Goal: Feedback & Contribution: Leave review/rating

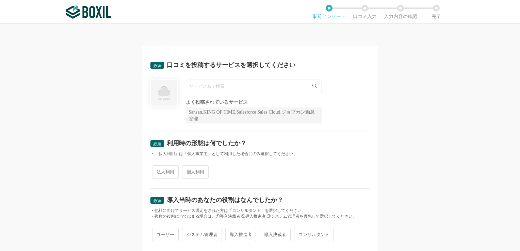
click at [249, 91] on input "text" at bounding box center [254, 87] width 136 height 14
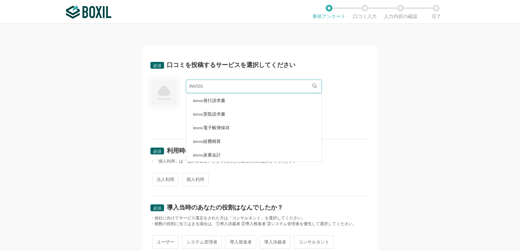
click at [215, 101] on span "invox発行請求書" at bounding box center [209, 100] width 32 height 4
type input "invox発行請求書"
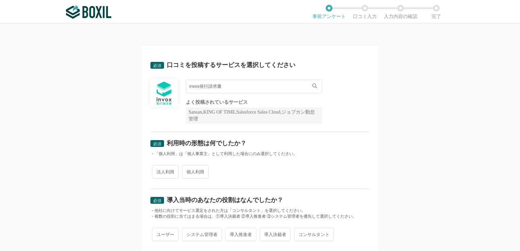
click at [347, 116] on div "invox発行請求書 invox発行請求書 よく投稿されているサービス Sansan,KING OF TIME,Salesforce Sales Cloud,…" at bounding box center [259, 102] width 219 height 44
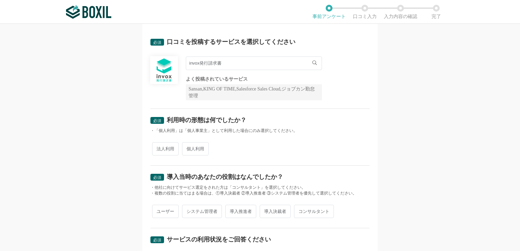
scroll to position [34, 0]
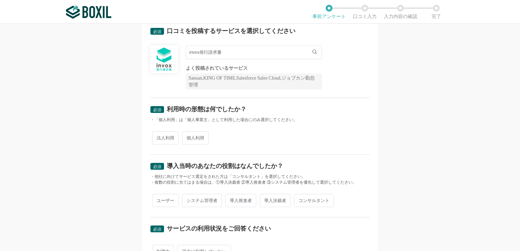
click at [164, 142] on span "法人利用" at bounding box center [165, 137] width 27 height 13
click at [158, 137] on input "法人利用" at bounding box center [156, 134] width 4 height 4
radio input "true"
click at [106, 145] on div "必須 口コミを投稿するサービスを選択してください invox発行請求書 invox発行請求書 よく投稿されているサービス Sansan,KING OF TIM…" at bounding box center [260, 137] width 520 height 227
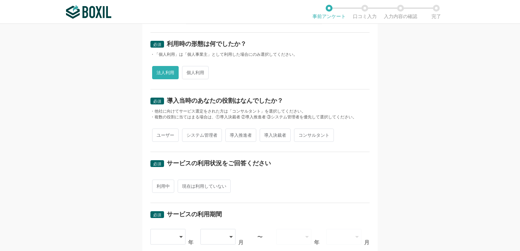
scroll to position [102, 0]
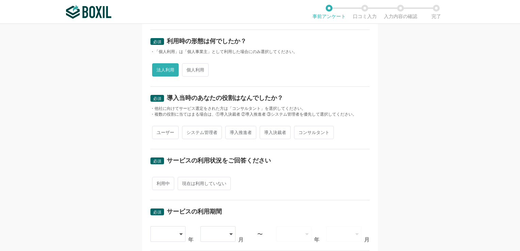
click at [278, 134] on span "導入決裁者" at bounding box center [275, 132] width 31 height 13
click at [266, 131] on input "導入決裁者" at bounding box center [263, 129] width 4 height 4
radio input "true"
click at [124, 148] on div "必須 口コミを投稿するサービスを選択してください invox発行請求書 invox発行請求書 よく投稿されているサービス Sansan,KING OF TIM…" at bounding box center [260, 137] width 520 height 227
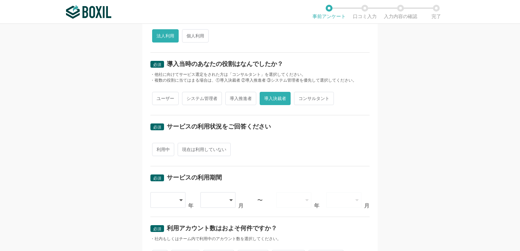
click at [164, 153] on span "利用中" at bounding box center [163, 149] width 22 height 13
click at [158, 148] on input "利用中" at bounding box center [156, 146] width 4 height 4
radio input "true"
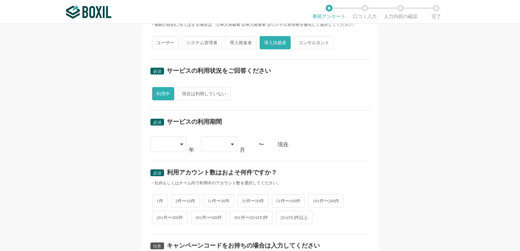
scroll to position [204, 0]
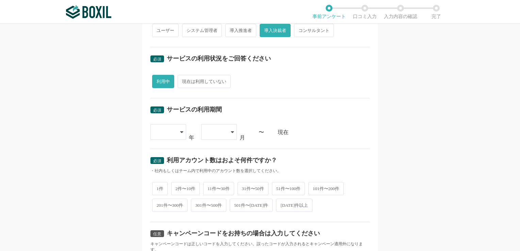
click at [180, 134] on icon at bounding box center [181, 131] width 3 height 5
click at [163, 219] on span "[DATE]" at bounding box center [165, 220] width 18 height 5
click at [107, 186] on div "必須 口コミを投稿するサービスを選択してください invox発行請求書 invox発行請求書 よく投稿されているサービス Sansan,KING OF TIM…" at bounding box center [260, 137] width 520 height 227
click at [231, 133] on icon at bounding box center [232, 131] width 3 height 5
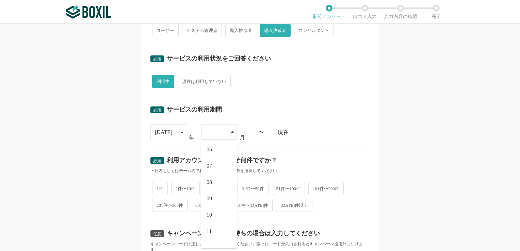
scroll to position [94, 0]
click at [213, 206] on li "10" at bounding box center [219, 204] width 36 height 16
click at [414, 167] on div "必須 口コミを投稿するサービスを選択してください invox発行請求書 invox発行請求書 よく投稿されているサービス Sansan,KING OF TIM…" at bounding box center [260, 137] width 520 height 227
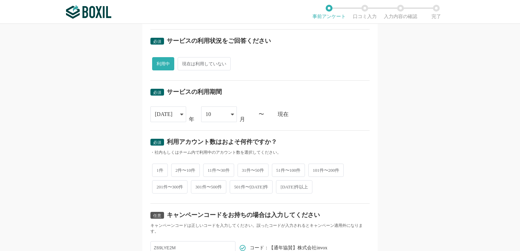
scroll to position [238, 0]
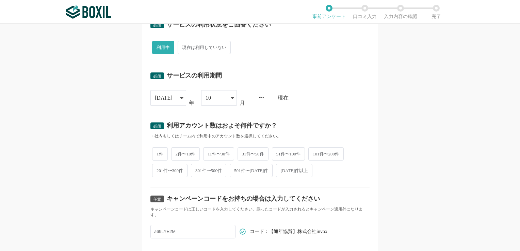
click at [155, 153] on span "1件" at bounding box center [160, 153] width 16 height 13
click at [155, 153] on input "1件" at bounding box center [156, 150] width 4 height 4
radio input "true"
click at [113, 156] on div "必須 口コミを投稿するサービスを選択してください invox発行請求書 invox発行請求書 よく投稿されているサービス Sansan,KING OF TIM…" at bounding box center [260, 137] width 520 height 227
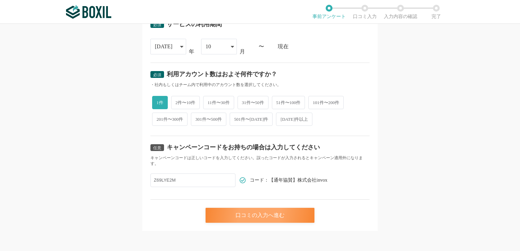
click at [265, 219] on div "口コミの入力へ進む" at bounding box center [260, 215] width 109 height 15
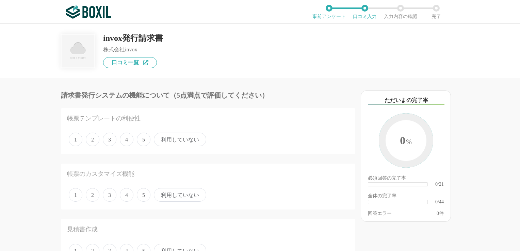
click at [193, 142] on span "利用していない" at bounding box center [180, 140] width 52 height 14
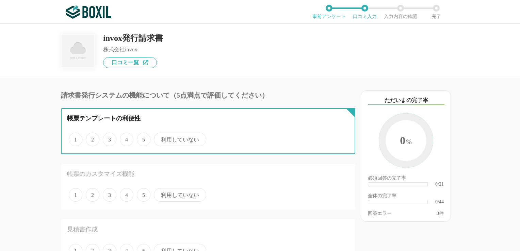
click at [160, 138] on input "利用していない" at bounding box center [158, 136] width 4 height 4
radio input "true"
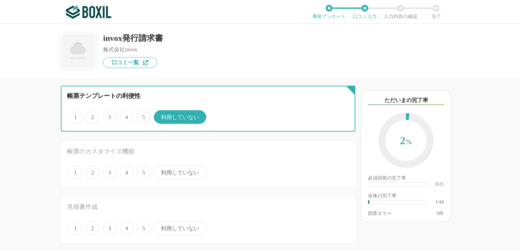
scroll to position [34, 0]
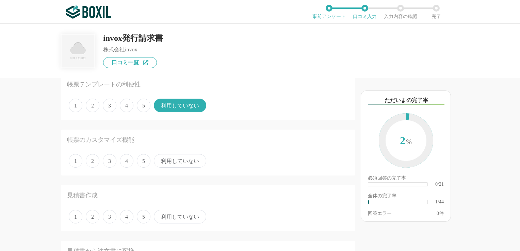
click at [183, 164] on span "利用していない" at bounding box center [180, 161] width 52 height 14
click at [160, 160] on input "利用していない" at bounding box center [158, 157] width 4 height 4
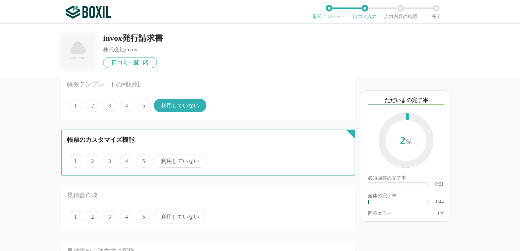
radio input "true"
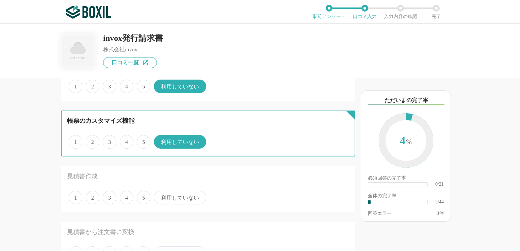
scroll to position [68, 0]
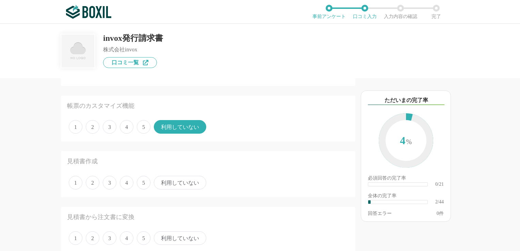
click at [184, 183] on span "利用していない" at bounding box center [180, 183] width 52 height 14
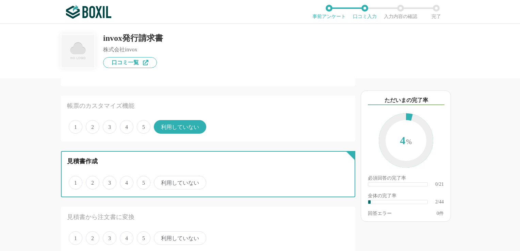
click at [160, 181] on input "利用していない" at bounding box center [158, 179] width 4 height 4
radio input "true"
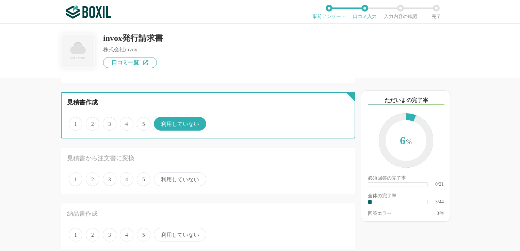
scroll to position [136, 0]
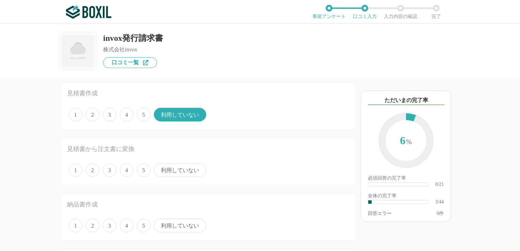
click at [180, 173] on span "利用していない" at bounding box center [180, 170] width 52 height 14
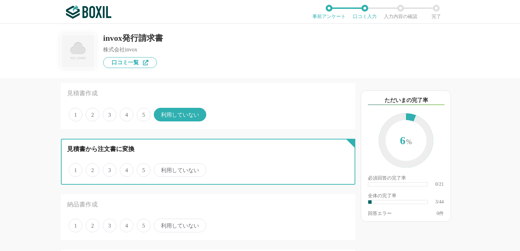
click at [160, 169] on input "利用していない" at bounding box center [158, 166] width 4 height 4
radio input "true"
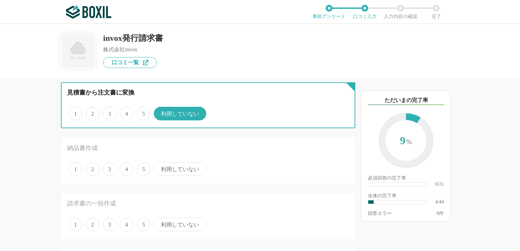
scroll to position [204, 0]
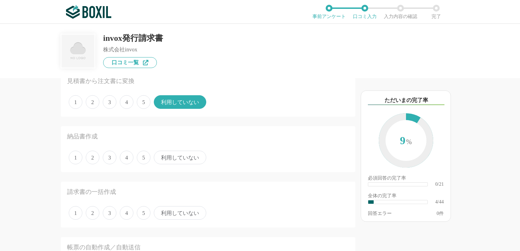
click at [190, 158] on span "利用していない" at bounding box center [180, 158] width 52 height 14
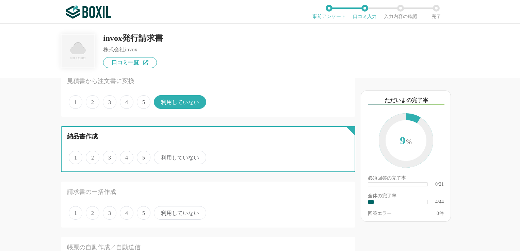
click at [160, 156] on input "利用していない" at bounding box center [158, 154] width 4 height 4
radio input "true"
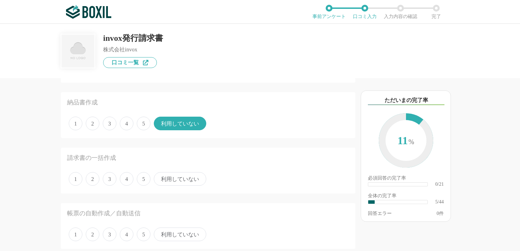
click at [126, 178] on span "4" at bounding box center [127, 179] width 14 height 14
click at [126, 178] on input "4" at bounding box center [124, 175] width 4 height 4
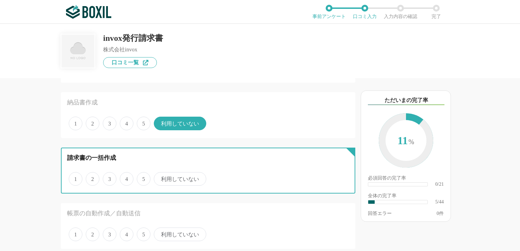
radio input "true"
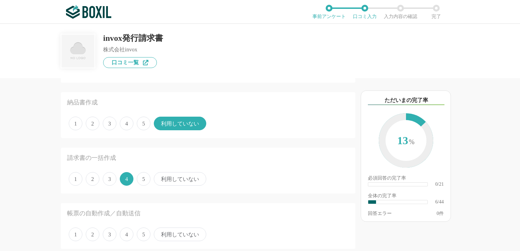
click at [50, 188] on div "請求書発行システムの機能について（5点満点で評価してください） 帳票テンプレートの利便性 1 2 3 4 5 利用していない 帳票のカスタマイズ機能 1 2 …" at bounding box center [185, 164] width 340 height 173
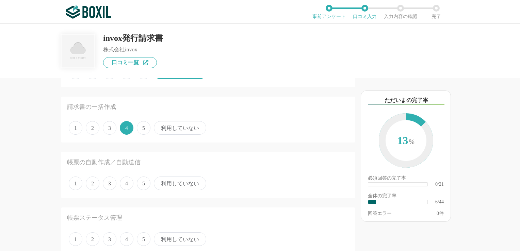
scroll to position [306, 0]
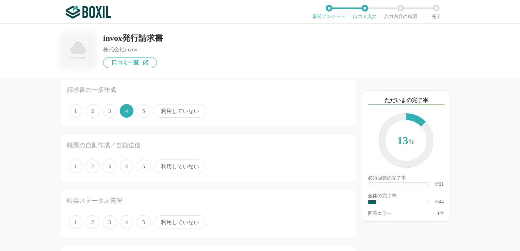
click at [126, 167] on span "4" at bounding box center [127, 167] width 14 height 14
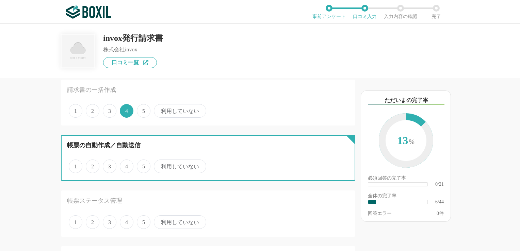
click at [126, 165] on input "4" at bounding box center [124, 163] width 4 height 4
radio input "true"
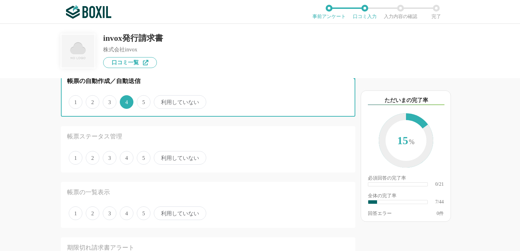
scroll to position [374, 0]
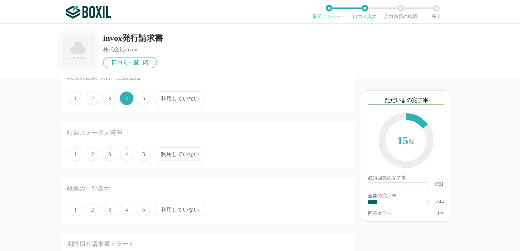
click at [107, 153] on span "3" at bounding box center [110, 154] width 14 height 14
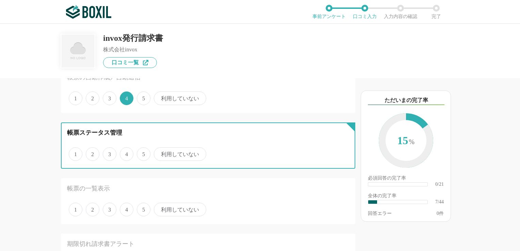
click at [107, 153] on input "3" at bounding box center [106, 150] width 4 height 4
radio input "true"
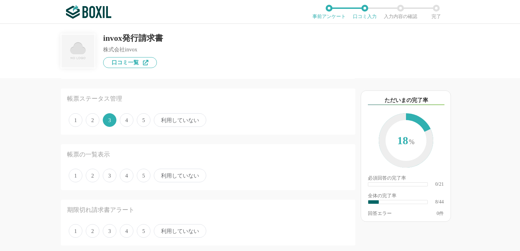
click at [127, 176] on span "4" at bounding box center [127, 176] width 14 height 14
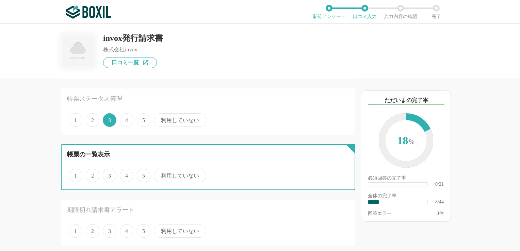
click at [126, 174] on input "4" at bounding box center [124, 172] width 4 height 4
radio input "true"
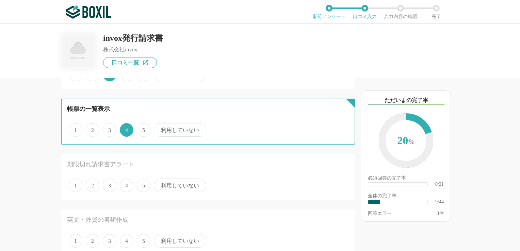
scroll to position [476, 0]
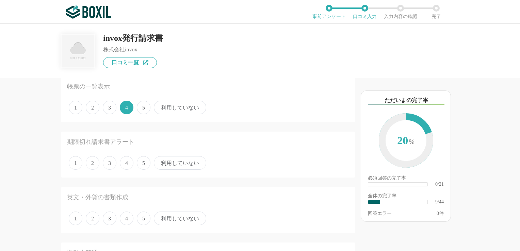
click at [111, 164] on span "3" at bounding box center [110, 163] width 14 height 14
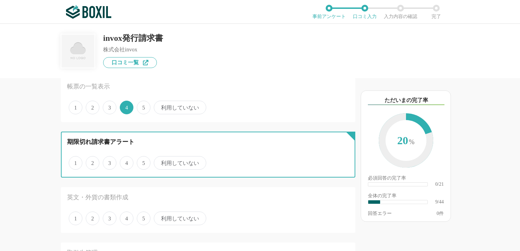
click at [109, 162] on input "3" at bounding box center [106, 159] width 4 height 4
radio input "true"
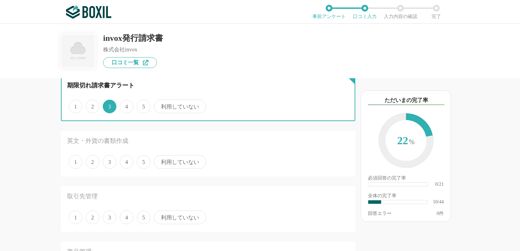
scroll to position [545, 0]
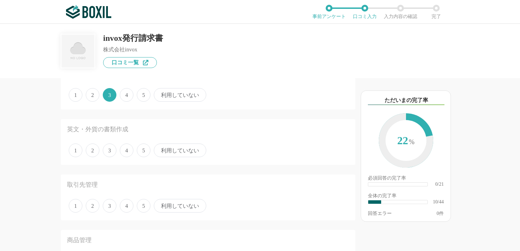
click at [175, 149] on span "利用していない" at bounding box center [180, 151] width 52 height 14
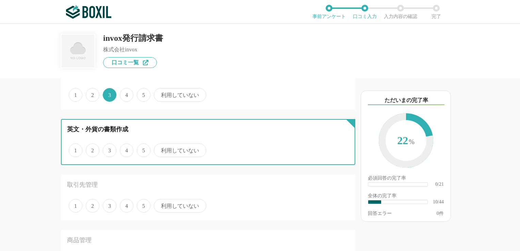
click at [160, 149] on input "利用していない" at bounding box center [158, 147] width 4 height 4
radio input "true"
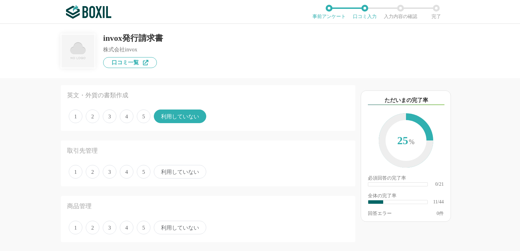
click at [164, 170] on span "利用していない" at bounding box center [180, 172] width 52 height 14
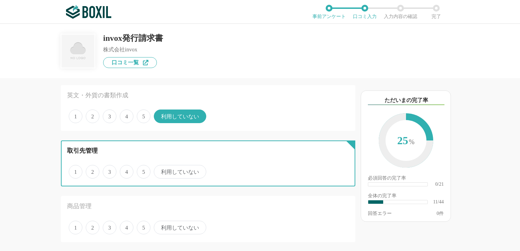
click at [160, 170] on input "利用していない" at bounding box center [158, 168] width 4 height 4
radio input "true"
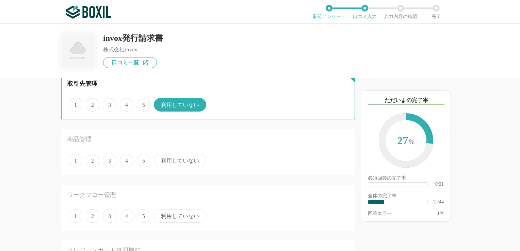
scroll to position [647, 0]
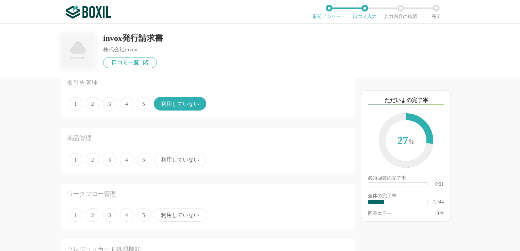
click at [176, 158] on span "利用していない" at bounding box center [180, 160] width 52 height 14
click at [160, 158] on input "利用していない" at bounding box center [158, 156] width 4 height 4
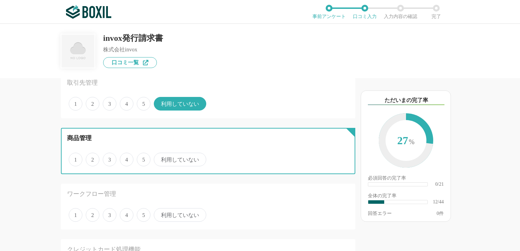
radio input "true"
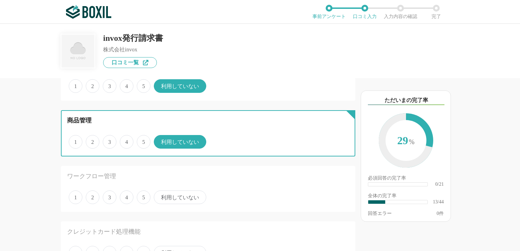
scroll to position [715, 0]
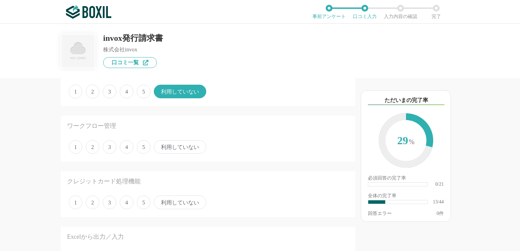
click at [174, 147] on span "利用していない" at bounding box center [180, 147] width 52 height 14
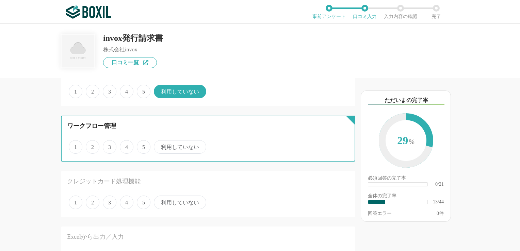
click at [160, 146] on input "利用していない" at bounding box center [158, 143] width 4 height 4
radio input "true"
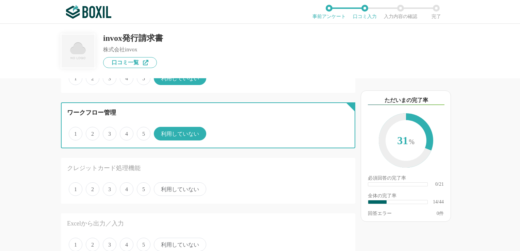
scroll to position [749, 0]
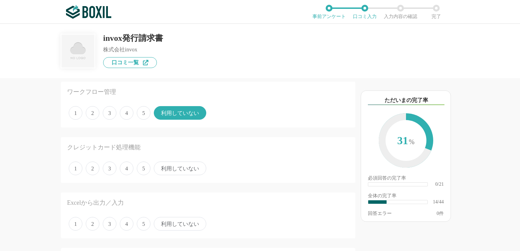
click at [173, 163] on span "利用していない" at bounding box center [180, 169] width 52 height 14
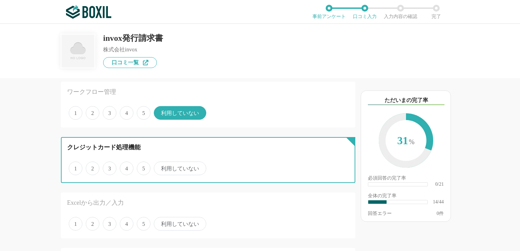
click at [160, 163] on input "利用していない" at bounding box center [158, 165] width 4 height 4
radio input "true"
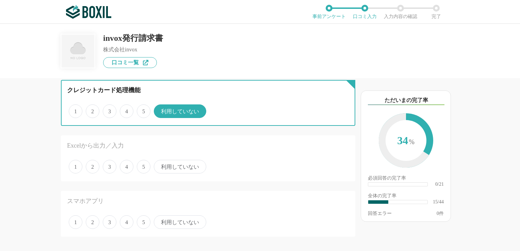
scroll to position [817, 0]
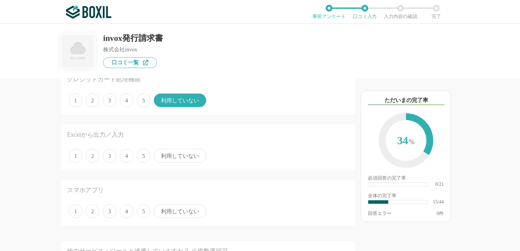
click at [111, 153] on span "3" at bounding box center [110, 156] width 14 height 14
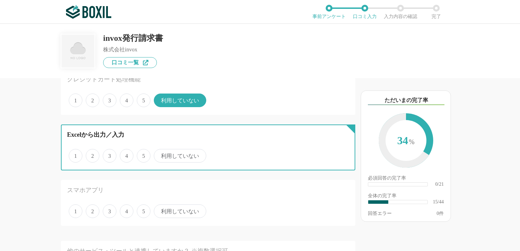
click at [109, 153] on input "3" at bounding box center [106, 152] width 4 height 4
radio input "true"
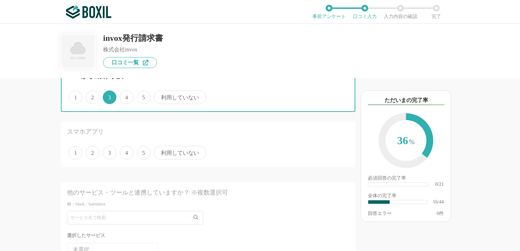
scroll to position [885, 0]
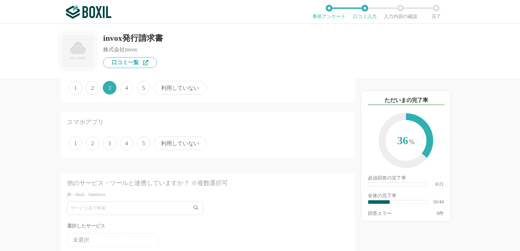
click at [177, 143] on span "利用していない" at bounding box center [180, 143] width 52 height 14
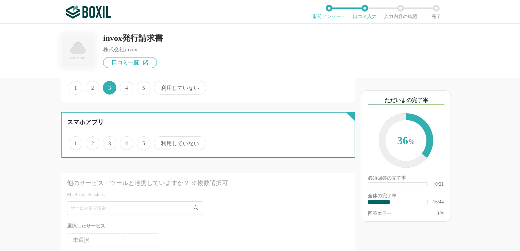
click at [160, 142] on input "利用していない" at bounding box center [158, 140] width 4 height 4
radio input "true"
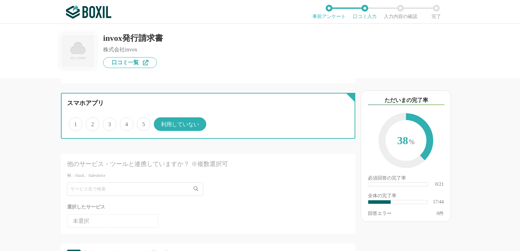
scroll to position [919, 0]
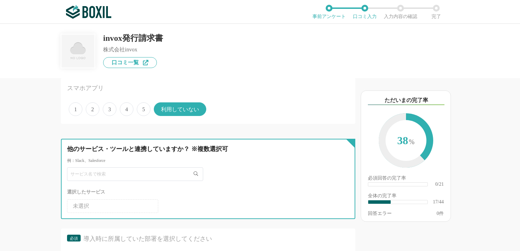
click at [100, 173] on input "text" at bounding box center [135, 174] width 136 height 14
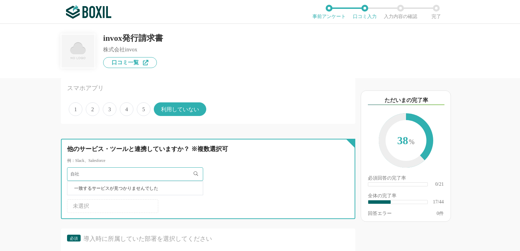
type input "自"
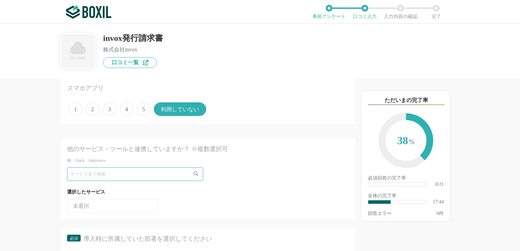
click at [51, 166] on div "請求書発行システムの機能について（5点満点で評価してください） 帳票テンプレートの利便性 1 2 3 4 5 利用していない 帳票のカスタマイズ機能 1 2 …" at bounding box center [185, 164] width 340 height 173
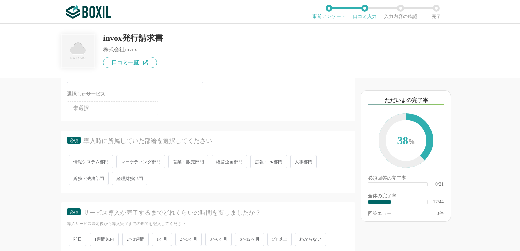
scroll to position [1021, 0]
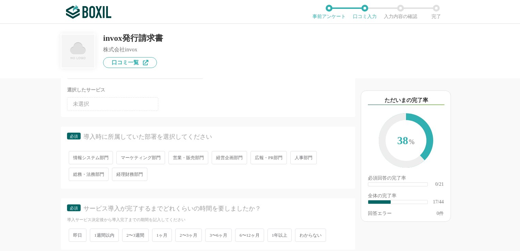
click at [224, 155] on span "経営企画部門" at bounding box center [229, 157] width 35 height 13
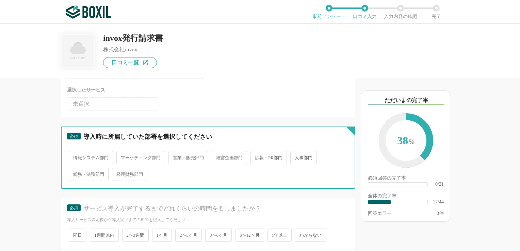
click at [218, 155] on input "経営企画部門" at bounding box center [215, 154] width 4 height 4
radio input "true"
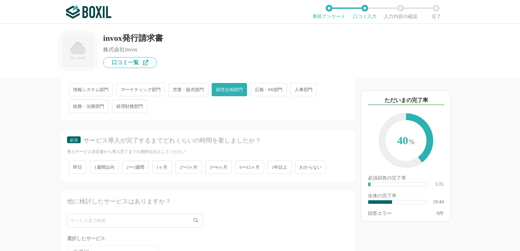
click at [214, 164] on span "3〜6ヶ月" at bounding box center [218, 167] width 27 height 13
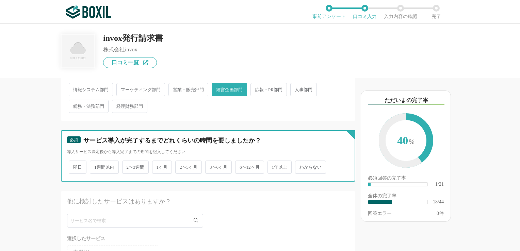
click at [211, 164] on input "3〜6ヶ月" at bounding box center [209, 164] width 4 height 4
radio input "true"
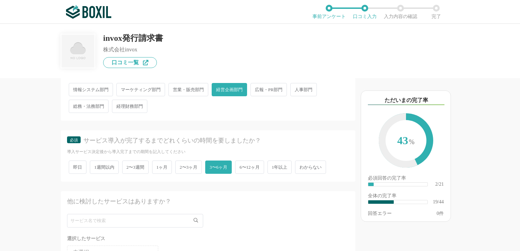
click at [53, 181] on div "請求書発行システムの機能について（5点満点で評価してください） 帳票テンプレートの利便性 1 2 3 4 5 利用していない 帳票のカスタマイズ機能 1 2 …" at bounding box center [185, 164] width 340 height 173
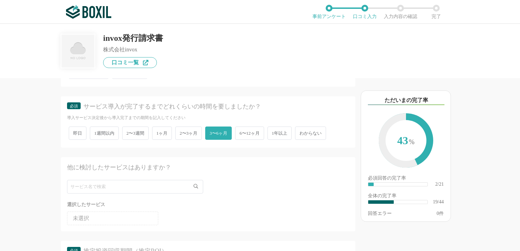
scroll to position [1157, 0]
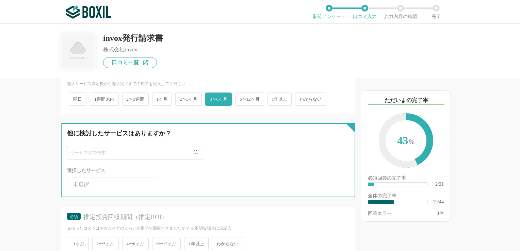
click at [129, 148] on input "text" at bounding box center [135, 153] width 136 height 14
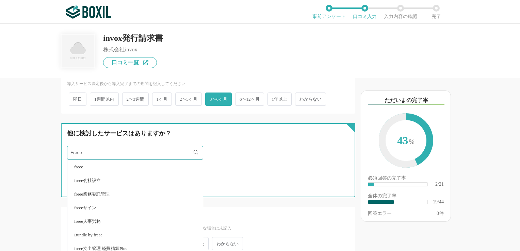
type input "Freee"
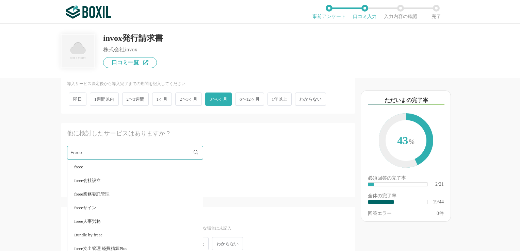
click at [80, 160] on li "freee" at bounding box center [134, 167] width 135 height 14
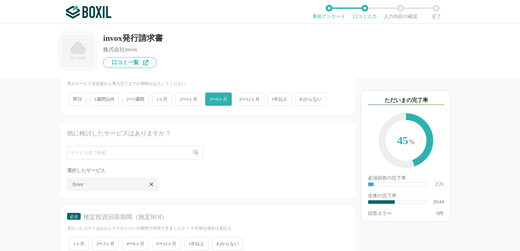
click at [221, 179] on ul "未選択 freee" at bounding box center [208, 183] width 282 height 16
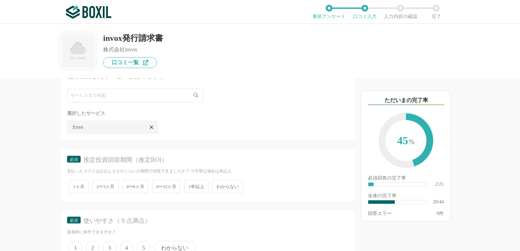
scroll to position [1225, 0]
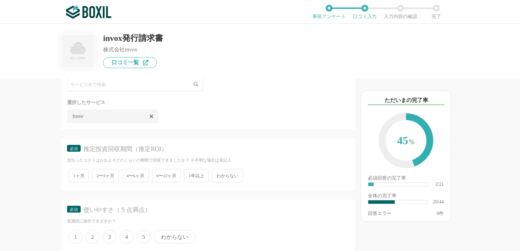
click at [228, 169] on span "わからない" at bounding box center [227, 175] width 31 height 13
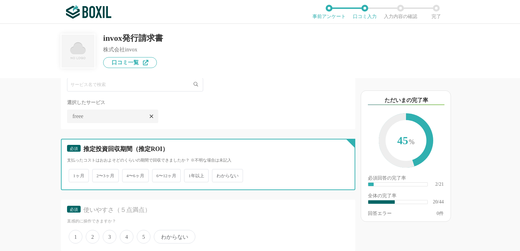
click at [218, 170] on input "わからない" at bounding box center [216, 172] width 4 height 4
radio input "true"
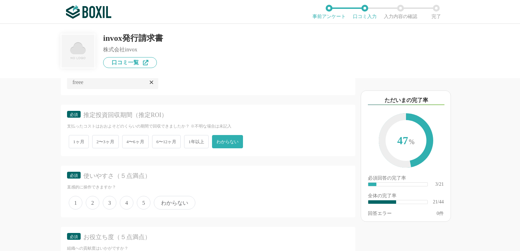
click at [125, 198] on span "4" at bounding box center [127, 203] width 14 height 14
click at [125, 198] on input "4" at bounding box center [124, 199] width 4 height 4
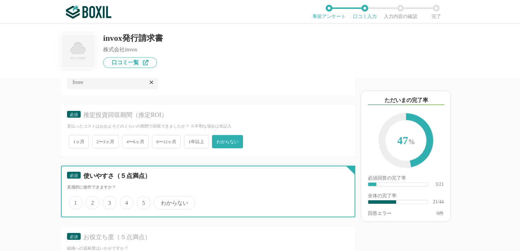
radio input "true"
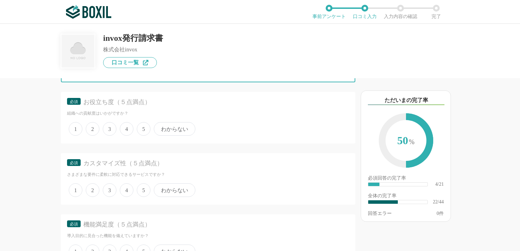
scroll to position [1395, 0]
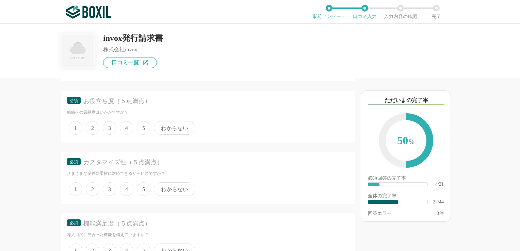
click at [128, 122] on span "4" at bounding box center [127, 128] width 14 height 14
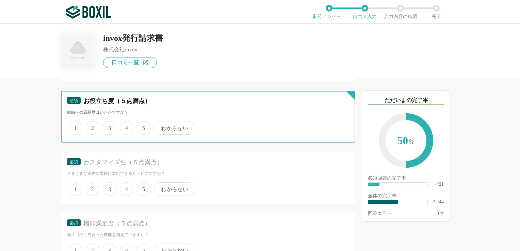
click at [126, 122] on input "4" at bounding box center [124, 124] width 4 height 4
radio input "true"
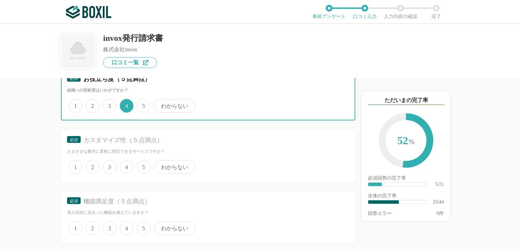
scroll to position [1429, 0]
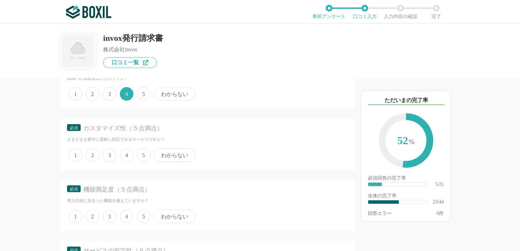
click at [127, 152] on span "4" at bounding box center [127, 155] width 14 height 14
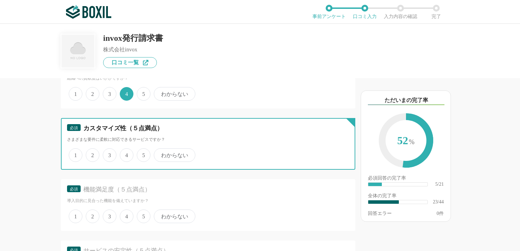
click at [126, 152] on input "4" at bounding box center [124, 151] width 4 height 4
radio input "true"
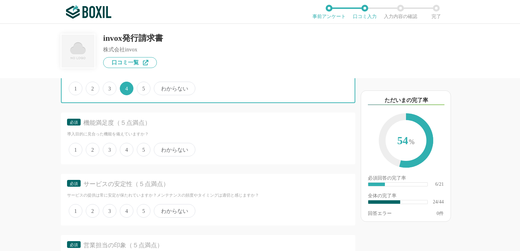
scroll to position [1498, 0]
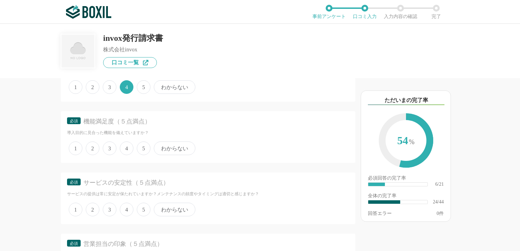
click at [127, 144] on span "4" at bounding box center [127, 149] width 14 height 14
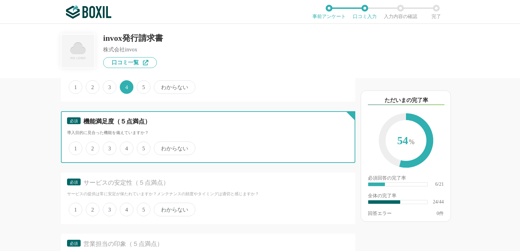
click at [126, 144] on input "4" at bounding box center [124, 145] width 4 height 4
radio input "true"
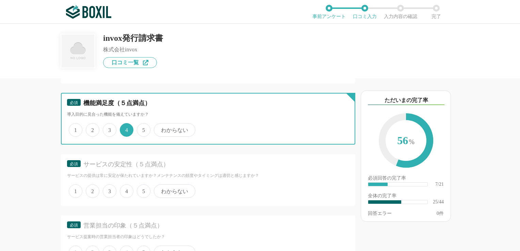
scroll to position [1532, 0]
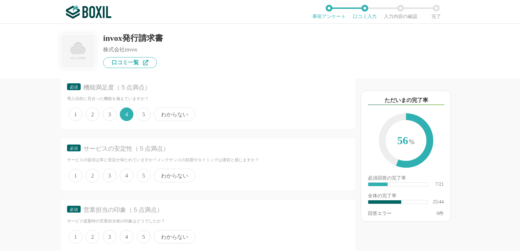
click at [127, 170] on span "4" at bounding box center [127, 176] width 14 height 14
click at [126, 170] on input "4" at bounding box center [124, 172] width 4 height 4
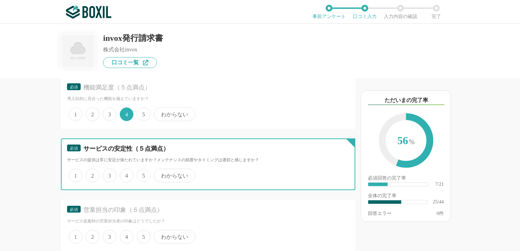
radio input "true"
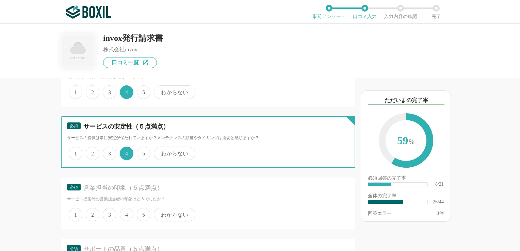
scroll to position [1566, 0]
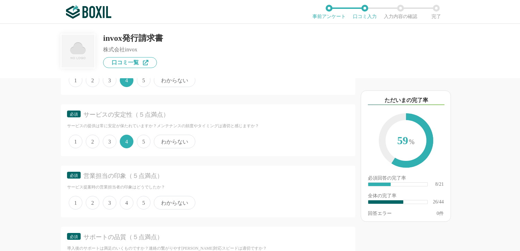
click at [123, 196] on span "4" at bounding box center [127, 203] width 14 height 14
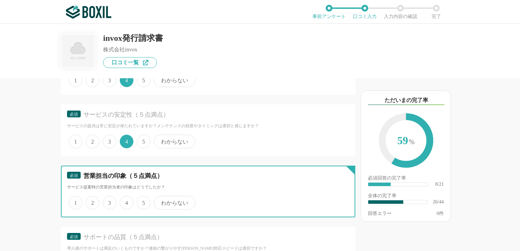
click at [123, 197] on input "4" at bounding box center [124, 199] width 4 height 4
radio input "true"
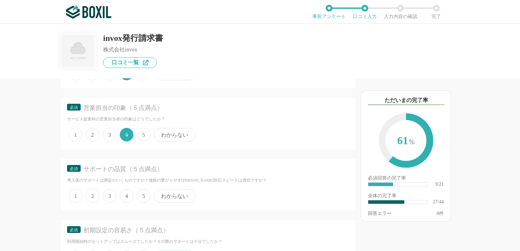
click at [125, 190] on span "4" at bounding box center [127, 196] width 14 height 14
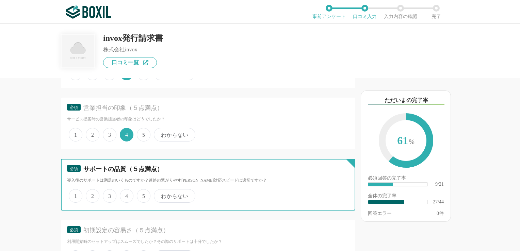
click at [125, 190] on input "4" at bounding box center [124, 192] width 4 height 4
radio input "true"
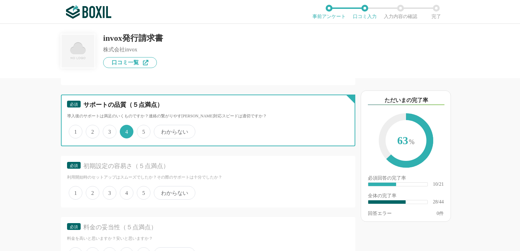
scroll to position [1702, 0]
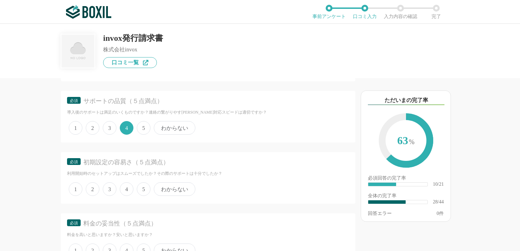
click at [128, 182] on span "4" at bounding box center [127, 189] width 14 height 14
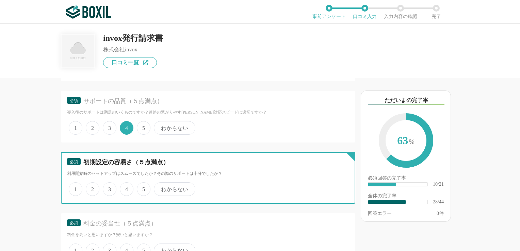
click at [126, 183] on input "4" at bounding box center [124, 185] width 4 height 4
radio input "true"
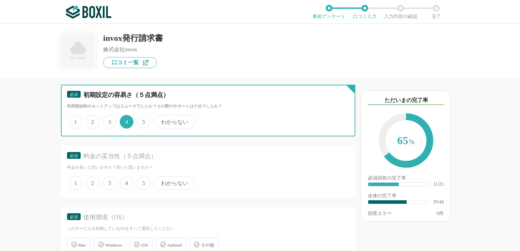
scroll to position [1770, 0]
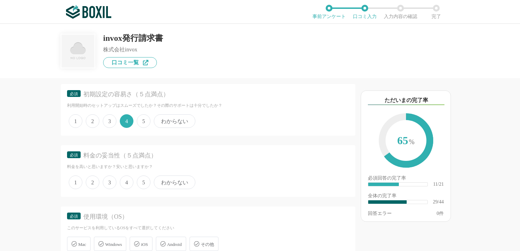
click at [128, 176] on span "4" at bounding box center [127, 183] width 14 height 14
click at [126, 177] on input "4" at bounding box center [124, 179] width 4 height 4
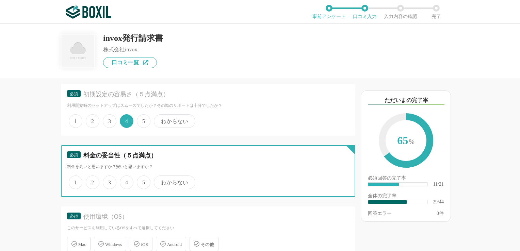
radio input "true"
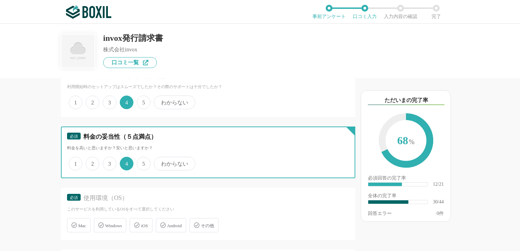
scroll to position [1804, 0]
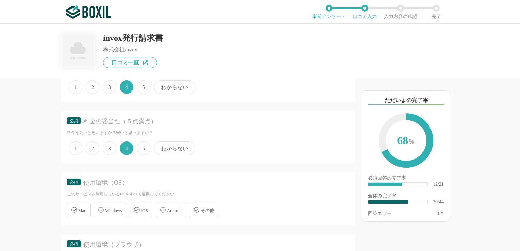
click at [101, 205] on div "Windows" at bounding box center [110, 210] width 32 height 14
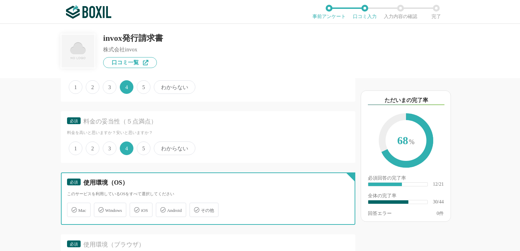
click at [100, 205] on input "Windows" at bounding box center [97, 206] width 4 height 4
checkbox input "true"
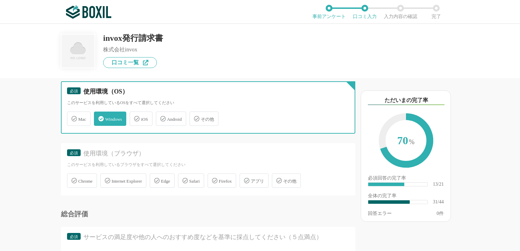
scroll to position [1906, 0]
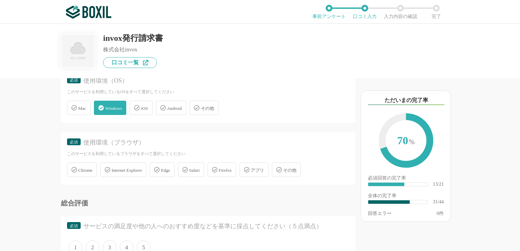
click at [128, 168] on span "Internet Explorer" at bounding box center [127, 170] width 30 height 5
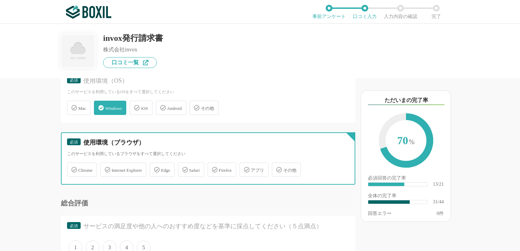
click at [106, 164] on input "Internet Explorer" at bounding box center [104, 166] width 4 height 4
checkbox input "true"
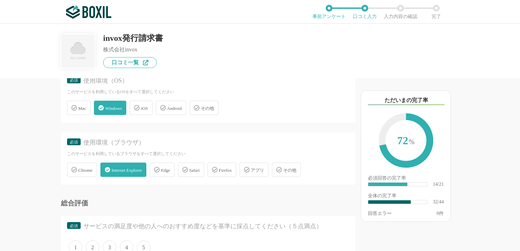
click at [170, 168] on span "Edge" at bounding box center [165, 170] width 9 height 5
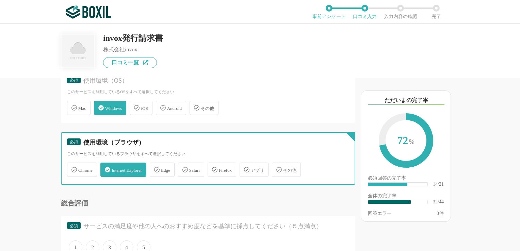
click at [156, 164] on input "Edge" at bounding box center [153, 166] width 4 height 4
checkbox input "true"
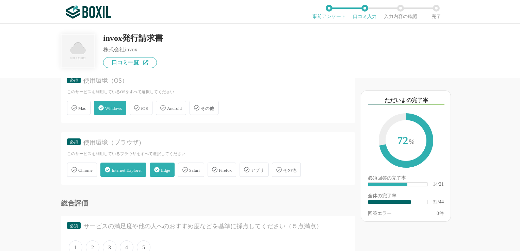
click at [83, 164] on div "Chrome" at bounding box center [82, 170] width 30 height 14
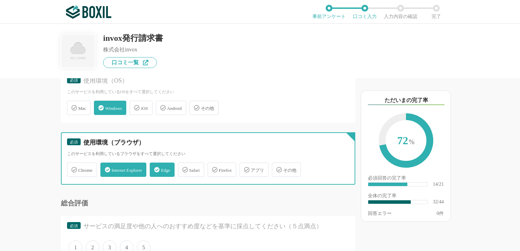
click at [73, 164] on input "Chrome" at bounding box center [70, 166] width 4 height 4
checkbox input "true"
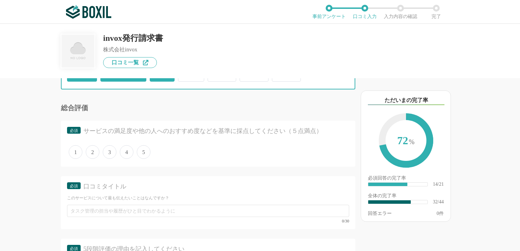
scroll to position [2008, 0]
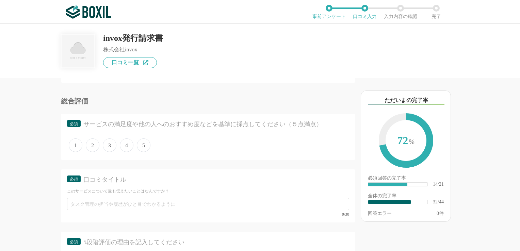
click at [128, 139] on span "4" at bounding box center [127, 146] width 14 height 14
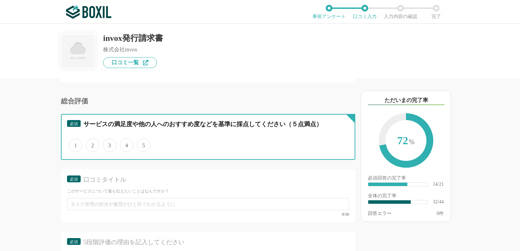
click at [126, 140] on input "4" at bounding box center [124, 142] width 4 height 4
radio input "true"
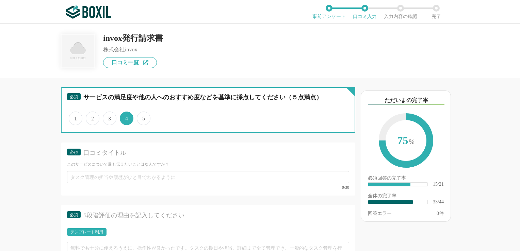
scroll to position [2076, 0]
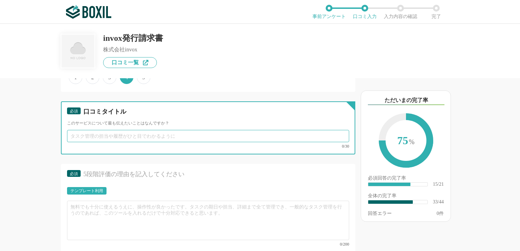
click at [108, 130] on input "text" at bounding box center [208, 136] width 282 height 12
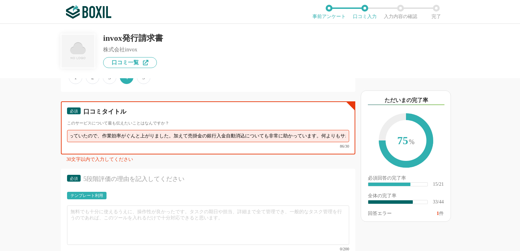
scroll to position [0, 0]
drag, startPoint x: 342, startPoint y: 127, endPoint x: 20, endPoint y: 123, distance: 322.0
click at [20, 123] on div "請求書発行システムの機能について（5点満点で評価してください） 帳票テンプレートの利便性 1 2 3 4 5 利用していない 帳票のカスタマイズ機能 1 2 …" at bounding box center [185, 164] width 340 height 173
type input "従来紙の請求書に頼っていたので、作業効率がぐんと上がりました。加えて売掛金の銀行入金自動消込についても非常に助かっています。何よりもサポートが充実しているのが…"
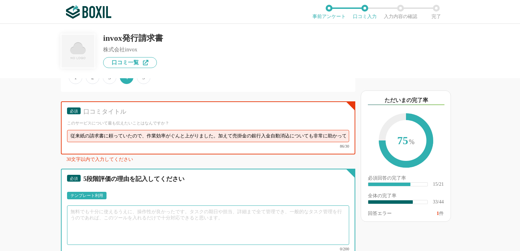
click at [103, 206] on textarea at bounding box center [208, 225] width 282 height 39
paste textarea "従来紙の請求書に頼っていたので、作業効率がぐんと上がりました。加えて売掛金の銀行入金自動消込についても非常に助かっています。何よりもサポートが充実しているのが…"
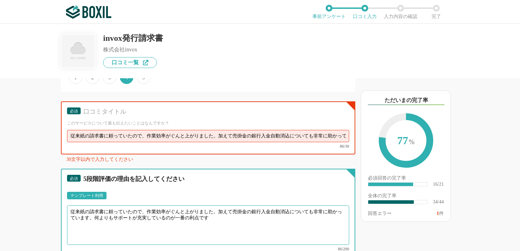
type textarea "従来紙の請求書に頼っていたので、作業効率がぐんと上がりました。加えて売掛金の銀行入金自動消込についても非常に助かっています。何よりもサポートが充実しているのが…"
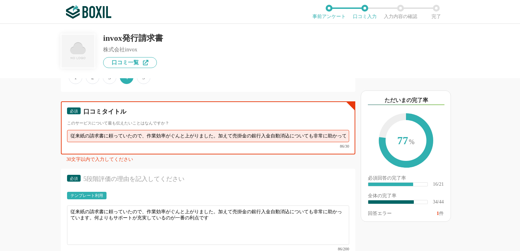
click at [336, 130] on input "従来紙の請求書に頼っていたので、作業効率がぐんと上がりました。加えて売掛金の銀行入金自動消込についても非常に助かっています。何よりもサポートが充実しているのが…" at bounding box center [208, 136] width 282 height 12
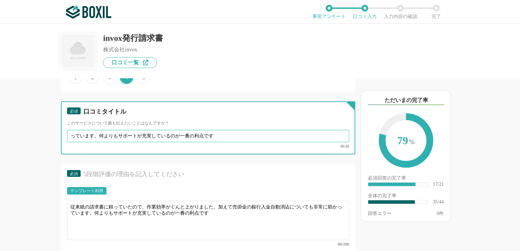
click at [245, 130] on input "っています。何よりもサポートが充実しているのが一番の利点です" at bounding box center [208, 136] width 282 height 12
type input "っ"
type input "作業効率向上に大きく寄与しています"
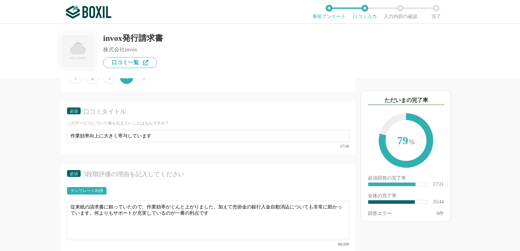
click at [53, 222] on div "請求書発行システムの機能について（5点満点で評価してください） 帳票テンプレートの利便性 1 2 3 4 5 利用していない 帳票のカスタマイズ機能 1 2 …" at bounding box center [185, 164] width 340 height 173
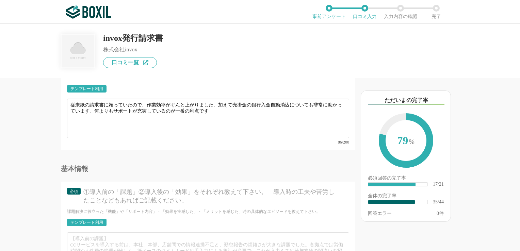
scroll to position [2212, 0]
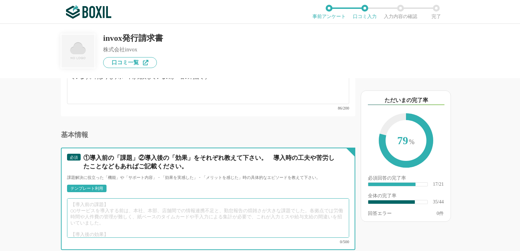
click at [136, 198] on textarea at bounding box center [208, 217] width 282 height 39
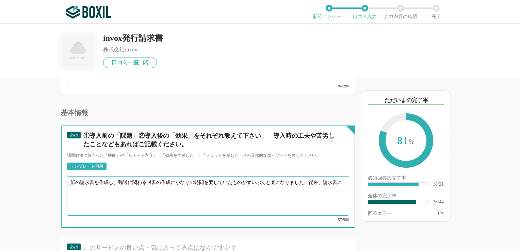
scroll to position [2246, 0]
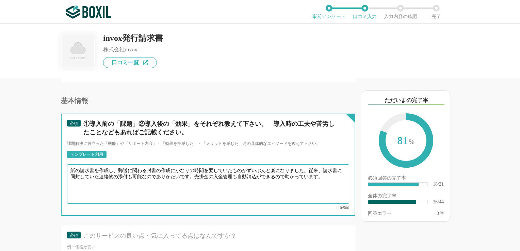
type textarea "紙の請求書を作成し、郵送に関わる封書の作成にかなりの時間を要していたものがずいぶんと楽になりました。従来、請求書に同封していた連絡物の添付も可能なのでありがた…"
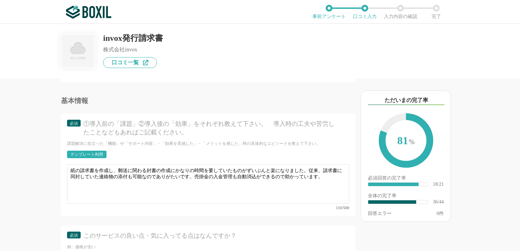
click at [42, 198] on div "請求書発行システムの機能について（5点満点で評価してください） 帳票テンプレートの利便性 1 2 3 4 5 利用していない 帳票のカスタマイズ機能 1 2 …" at bounding box center [185, 164] width 340 height 173
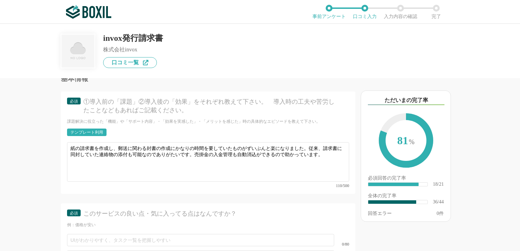
scroll to position [2314, 0]
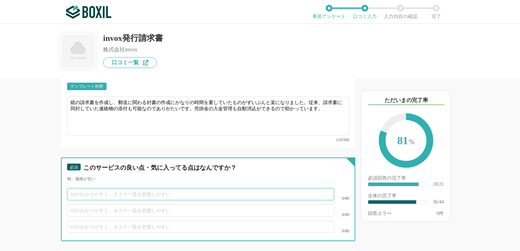
click at [115, 188] on input "text" at bounding box center [200, 194] width 267 height 12
type input "価"
type input "サポートが充実している"
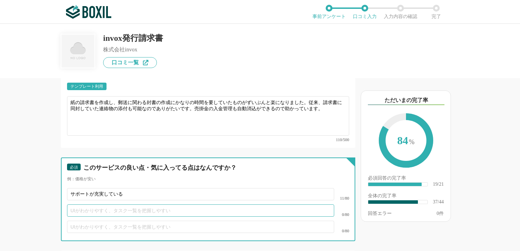
click at [117, 205] on input "text" at bounding box center [200, 211] width 267 height 12
type input "AIの学習機能"
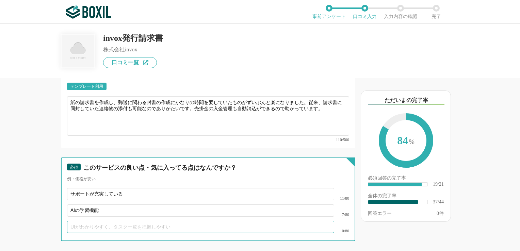
click at [113, 221] on input "text" at bounding box center [200, 227] width 267 height 12
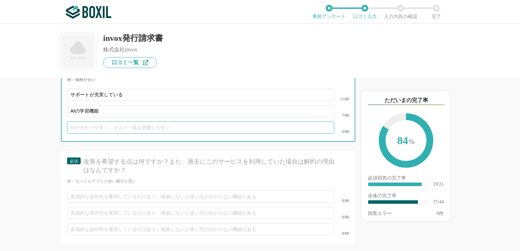
scroll to position [2417, 0]
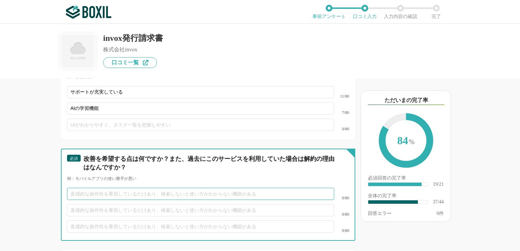
click at [83, 188] on input "text" at bounding box center [200, 194] width 267 height 12
type input "PDFの読込精度の向上を求めます"
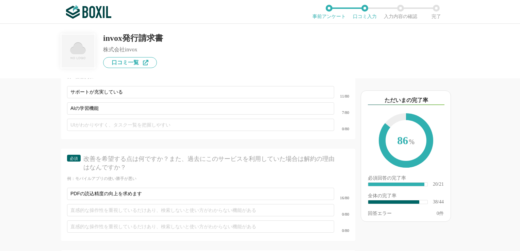
click at [28, 193] on div "請求書発行システムの機能について（5点満点で評価してください） 帳票テンプレートの利便性 1 2 3 4 5 利用していない 帳票のカスタマイズ機能 1 2 …" at bounding box center [185, 164] width 340 height 173
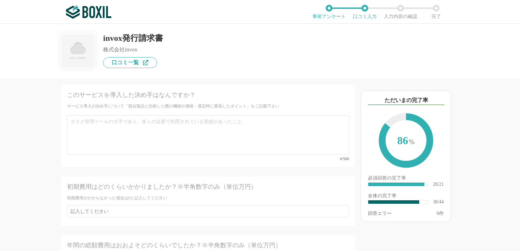
scroll to position [2587, 0]
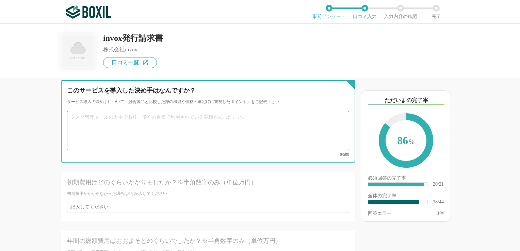
click at [114, 113] on textarea at bounding box center [208, 130] width 282 height 39
type textarea "何より営業の好感度が非常に高かったことが一番です。加えて他社と比較して低コスト。さらにはサポートが充実していること"
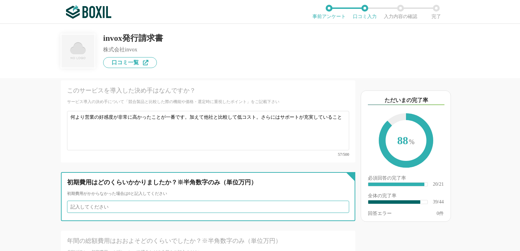
click at [117, 201] on input "number" at bounding box center [208, 207] width 282 height 12
type input "0"
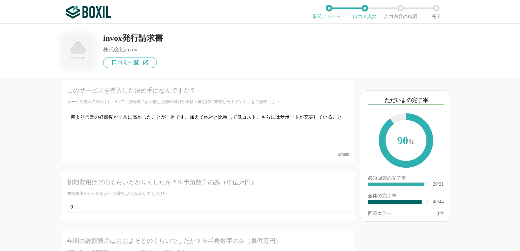
click at [70, 237] on div "年間の総額費用はおおよそどのくらいでしたか？※半角数字のみ（単位万円）" at bounding box center [194, 241] width 254 height 9
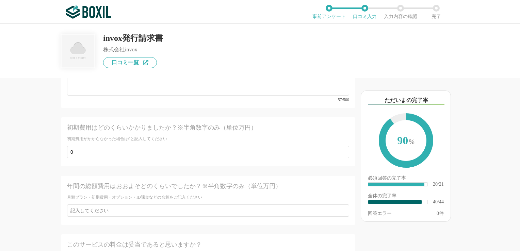
scroll to position [2655, 0]
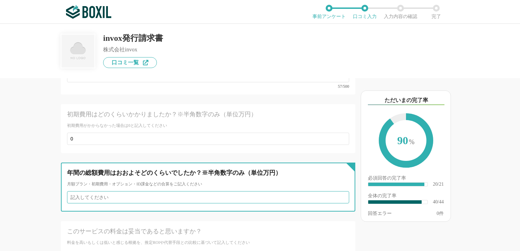
click at [116, 191] on input "number" at bounding box center [208, 197] width 282 height 12
type input "5"
type input "60"
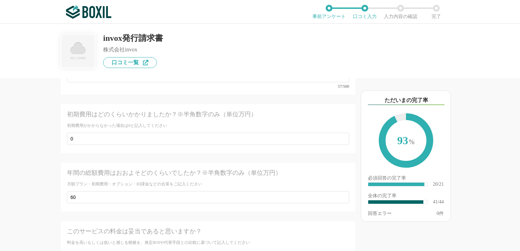
click at [53, 190] on div "請求書発行システムの機能について（5点満点で評価してください） 帳票テンプレートの利便性 1 2 3 4 5 利用していない 帳票のカスタマイズ機能 1 2 …" at bounding box center [185, 164] width 340 height 173
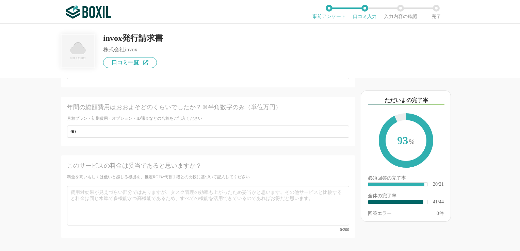
scroll to position [2723, 0]
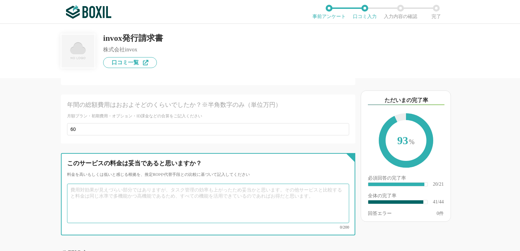
click at [101, 184] on textarea at bounding box center [208, 203] width 282 height 39
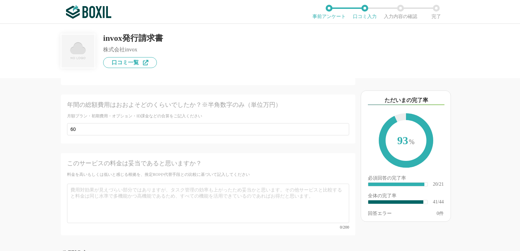
click at [50, 179] on div "請求書発行システムの機能について（5点満点で評価してください） 帳票テンプレートの利便性 1 2 3 4 5 利用していない 帳票のカスタマイズ機能 1 2 …" at bounding box center [185, 164] width 340 height 173
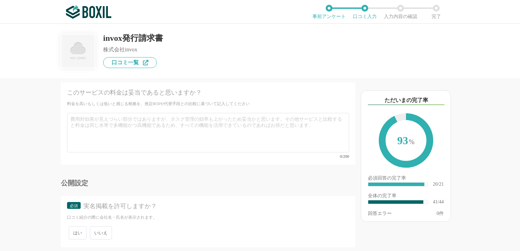
scroll to position [2726, 0]
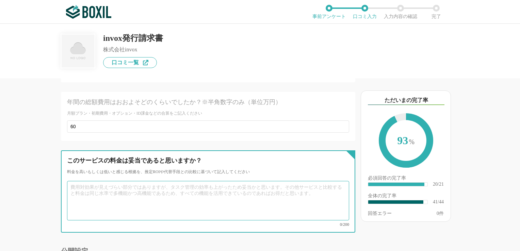
click at [91, 181] on textarea at bounding box center [208, 200] width 282 height 39
type textarea "打"
type textarea "妥当と思います"
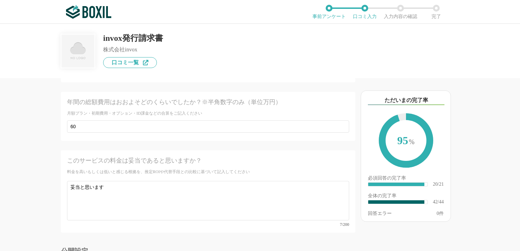
click at [59, 198] on div "請求書発行システムの機能について（5点満点で評価してください） 帳票テンプレートの利便性 1 2 3 4 5 利用していない 帳票のカスタマイズ機能 1 2 …" at bounding box center [185, 164] width 340 height 173
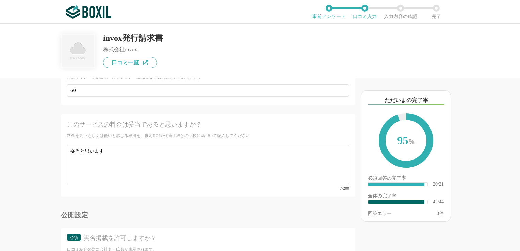
scroll to position [2794, 0]
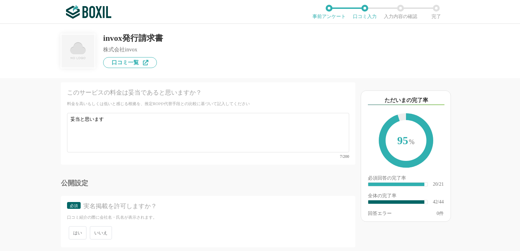
click at [101, 226] on span "いいえ" at bounding box center [101, 232] width 22 height 13
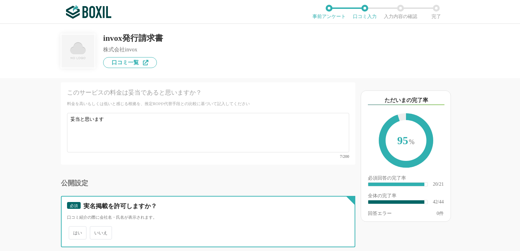
click at [96, 227] on input "いいえ" at bounding box center [94, 229] width 4 height 4
radio input "true"
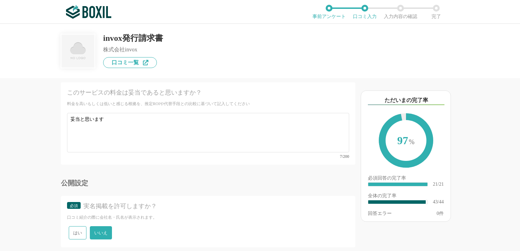
click at [45, 200] on div "請求書発行システムの機能について（5点満点で評価してください） 帳票テンプレートの利便性 1 2 3 4 5 利用していない 帳票のカスタマイズ機能 1 2 …" at bounding box center [185, 164] width 340 height 173
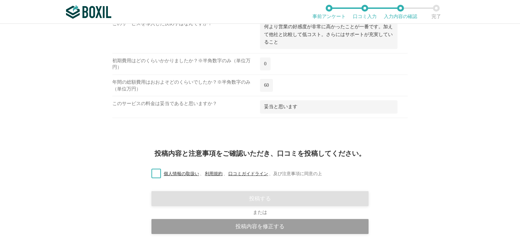
scroll to position [1069, 0]
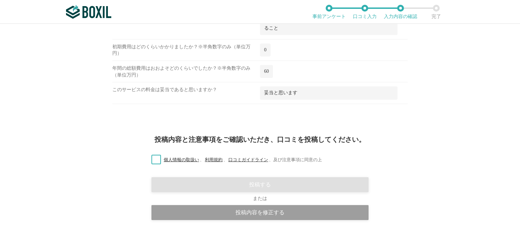
click at [153, 157] on label "個人情報の取扱い 、 利用規約 、 口コミガイドライン 、 及び注意事項に同意の上" at bounding box center [234, 160] width 176 height 7
click at [0, 0] on input "個人情報の取扱い 、 利用規約 、 口コミガイドライン 、 及び注意事項に同意の上" at bounding box center [0, 0] width 0 height 0
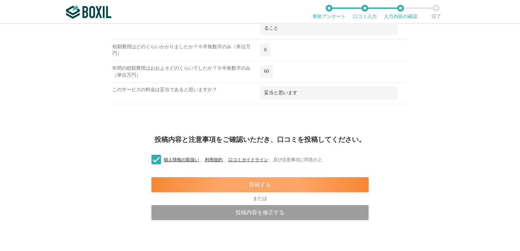
click at [204, 183] on div "投稿する" at bounding box center [259, 184] width 217 height 15
